Goal: Find specific page/section: Locate a particular part of the current website

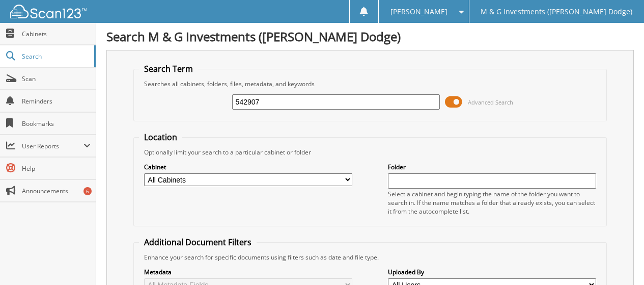
type input "542907"
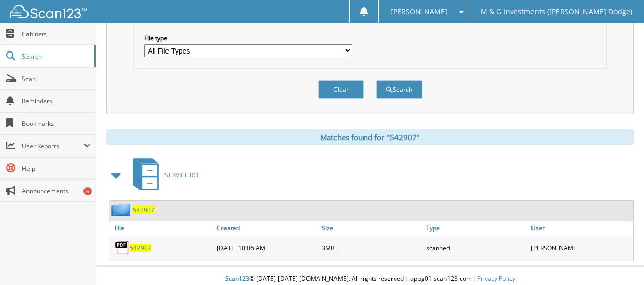
scroll to position [342, 0]
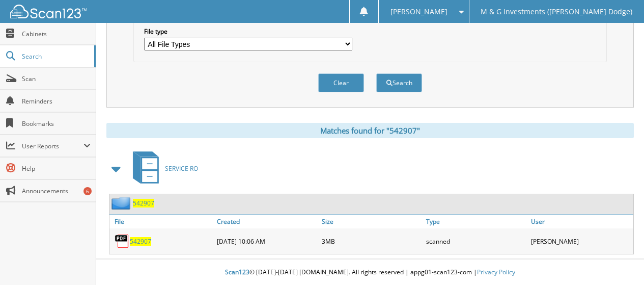
click at [140, 201] on span "542907" at bounding box center [143, 203] width 21 height 9
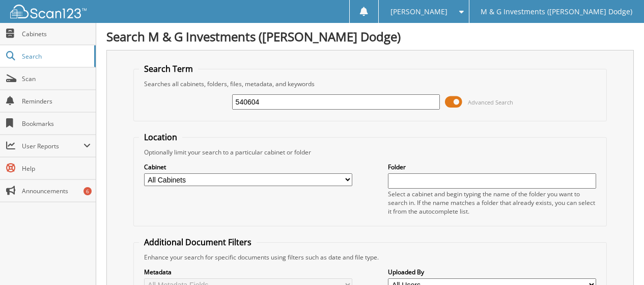
type input "540604"
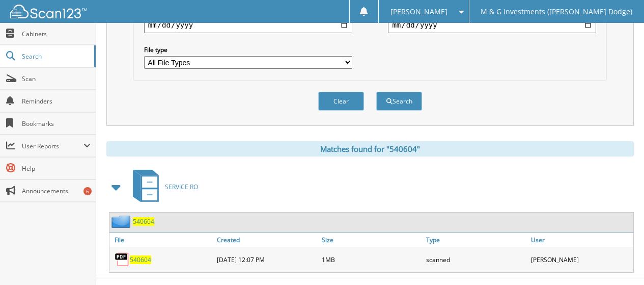
scroll to position [342, 0]
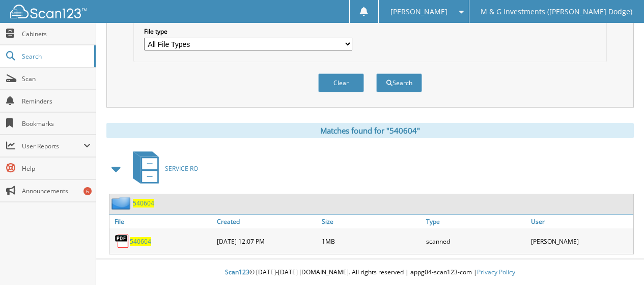
click at [140, 206] on span "540604" at bounding box center [143, 203] width 21 height 9
